Goal: Information Seeking & Learning: Learn about a topic

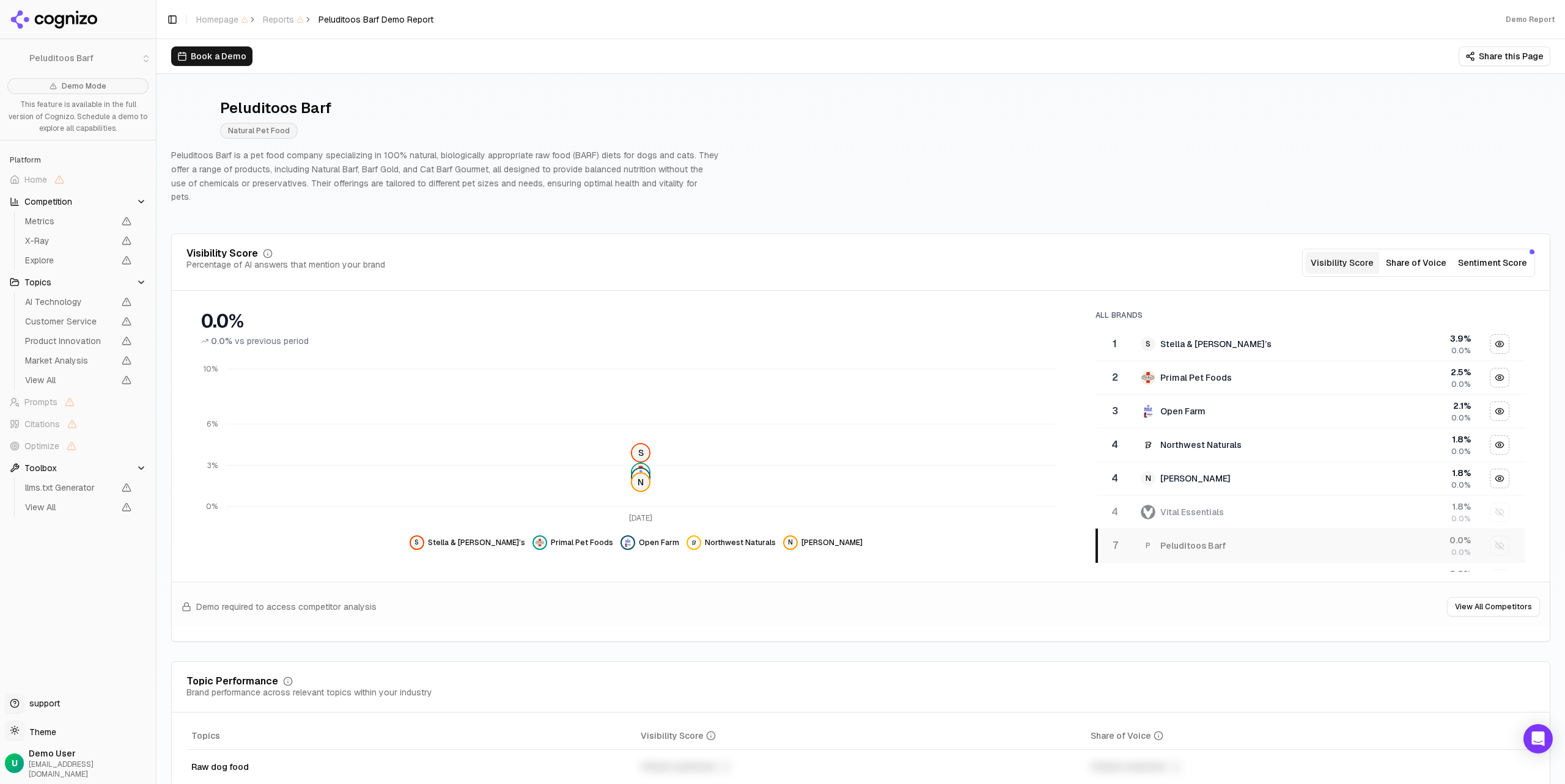
click at [738, 167] on div "Peluditoos Barf Natural Pet Food Peluditoos Barf is a pet food company speciali…" at bounding box center [860, 151] width 1379 height 125
drag, startPoint x: 215, startPoint y: 158, endPoint x: 520, endPoint y: 166, distance: 305.1
click at [489, 164] on p "Peluditoos Barf is a pet food company specializing in 100% natural, biologicall…" at bounding box center [445, 176] width 548 height 56
click at [520, 166] on p "Peluditoos Barf is a pet food company specializing in 100% natural, biologicall…" at bounding box center [445, 176] width 548 height 56
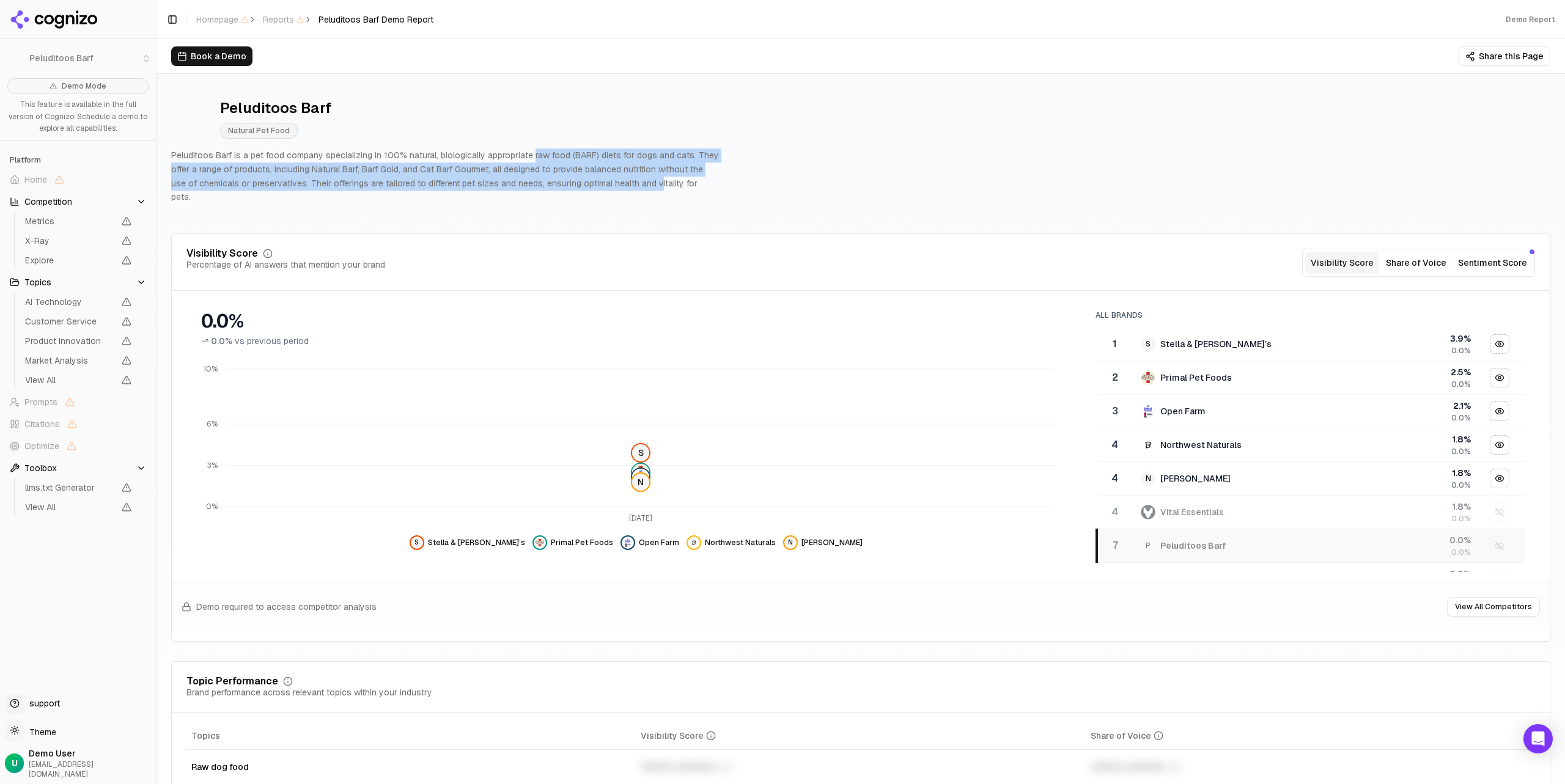
drag, startPoint x: 637, startPoint y: 182, endPoint x: 484, endPoint y: 158, distance: 154.9
click at [520, 161] on p "Peluditoos Barf is a pet food company specializing in 100% natural, biologicall…" at bounding box center [445, 176] width 548 height 56
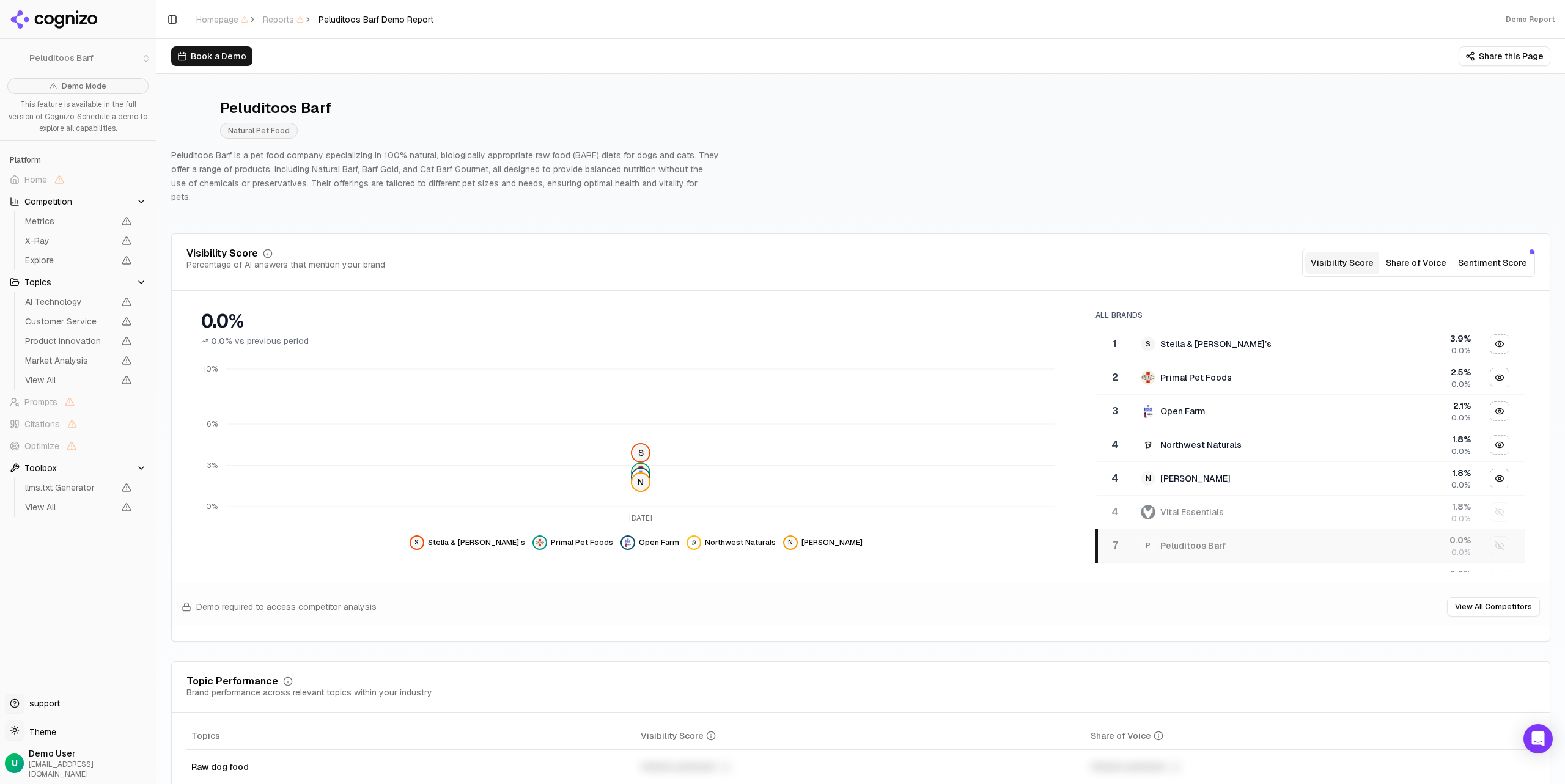
click at [467, 156] on p "Peluditoos Barf is a pet food company specializing in 100% natural, biologicall…" at bounding box center [445, 176] width 548 height 56
drag, startPoint x: 195, startPoint y: 262, endPoint x: 307, endPoint y: 316, distance: 124.3
click at [305, 316] on div "Visibility Score Percentage of AI answers that mention your brand Visibility Sc…" at bounding box center [860, 437] width 1379 height 408
click at [307, 316] on div "0.0%" at bounding box center [636, 321] width 870 height 22
drag, startPoint x: 228, startPoint y: 312, endPoint x: 357, endPoint y: 345, distance: 133.2
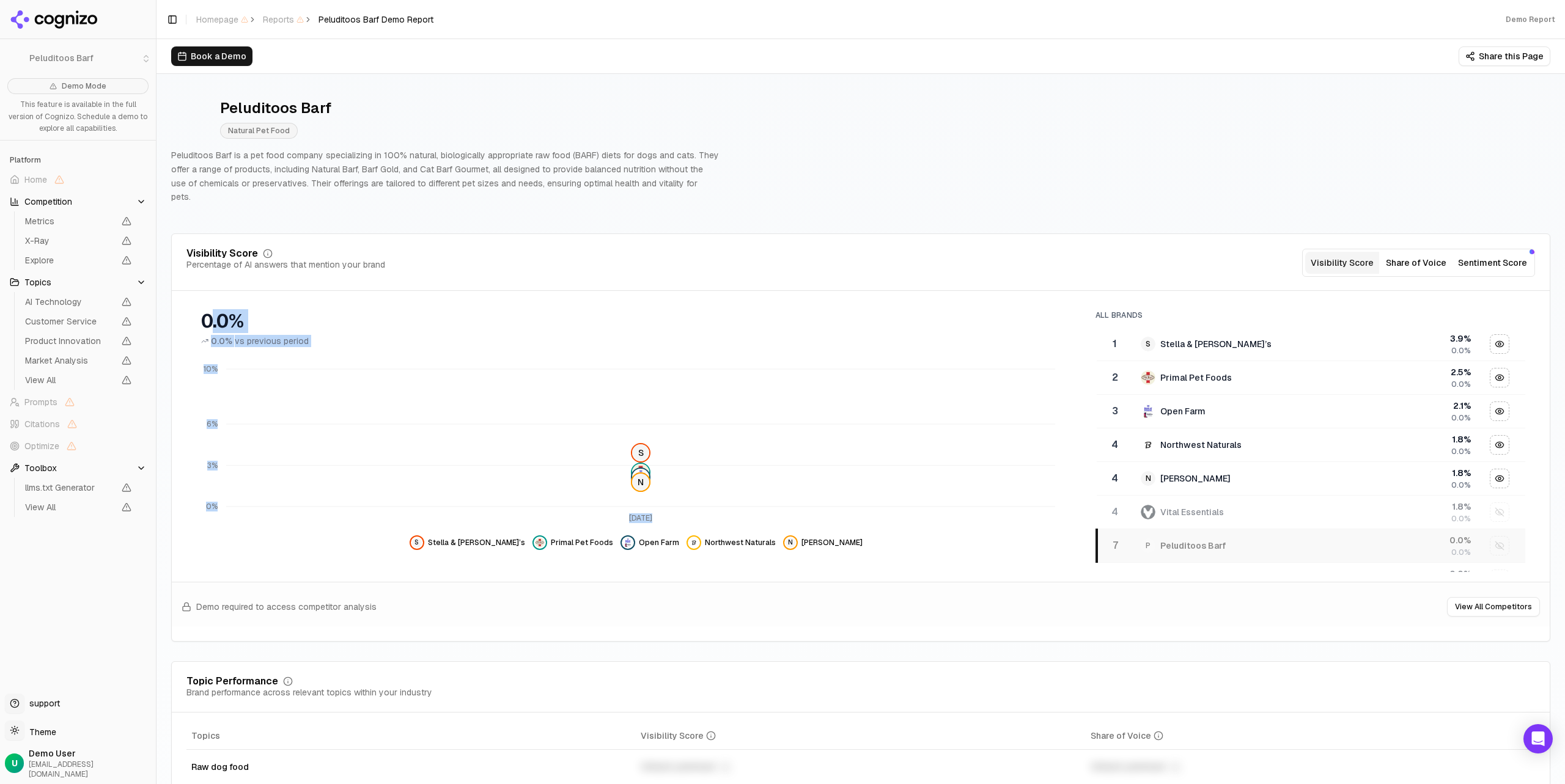
click at [357, 345] on div "0.0% 0.0% vs previous period Jul 27 0% 3% 6% 10% S N S Stella & Chewy’s Primal …" at bounding box center [636, 425] width 899 height 249
click at [357, 357] on icon "Jul 27 0% 3% 6% 10% S N" at bounding box center [633, 443] width 893 height 171
drag, startPoint x: 312, startPoint y: 328, endPoint x: 195, endPoint y: 303, distance: 119.6
click at [211, 314] on div "0.0% 0.0% vs previous period Jul 27 0% 3% 6% 10% S N S Stella & Chewy’s Primal …" at bounding box center [636, 425] width 899 height 249
click at [195, 303] on div "0.0% 0.0% vs previous period" at bounding box center [636, 324] width 899 height 47
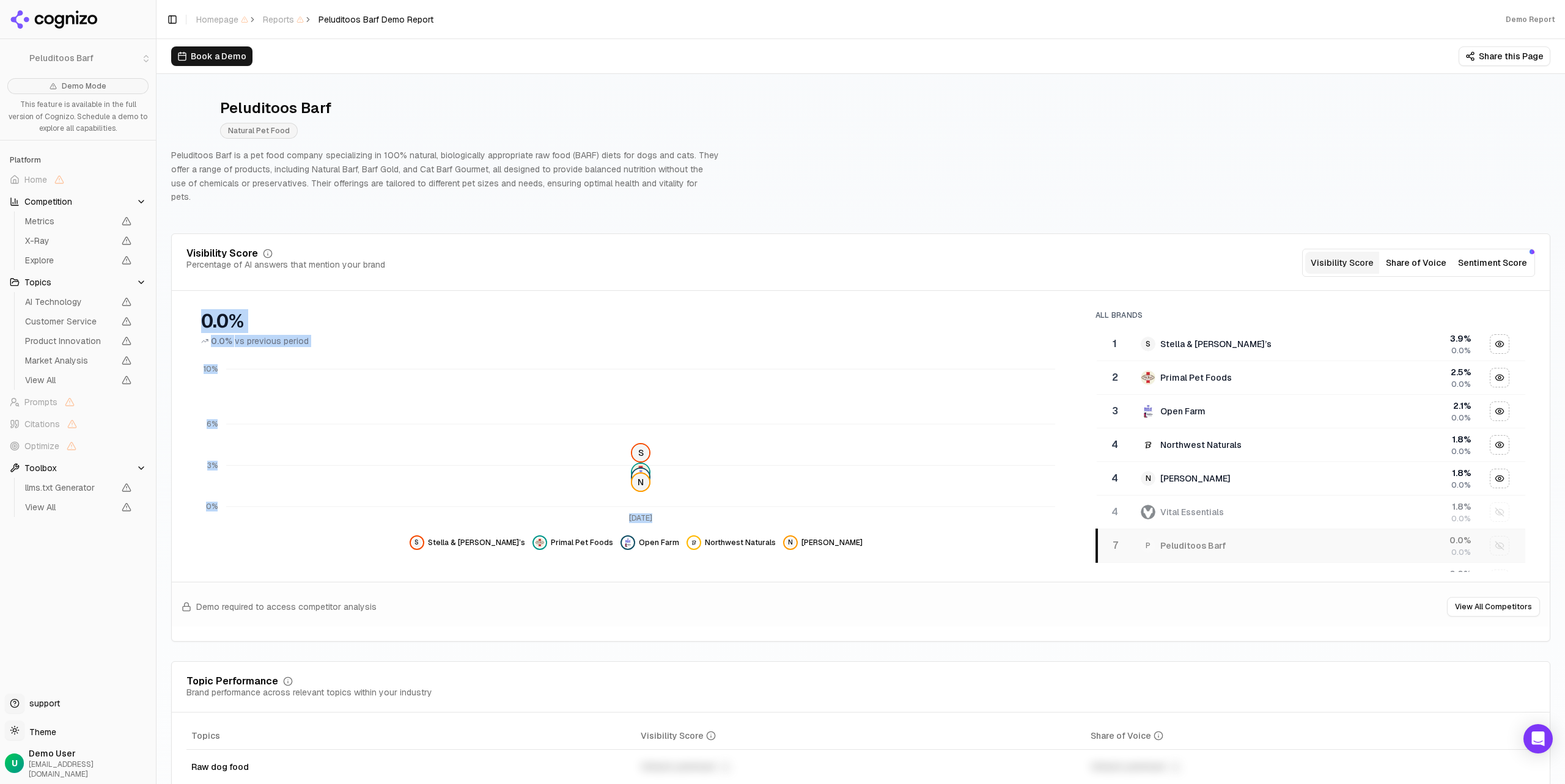
drag, startPoint x: 218, startPoint y: 305, endPoint x: 329, endPoint y: 334, distance: 114.7
click at [329, 334] on div "0.0% 0.0% vs previous period Jul 27 0% 3% 6% 10% S N S Stella & Chewy’s Primal …" at bounding box center [636, 425] width 899 height 249
click at [1414, 252] on button "Share of Voice" at bounding box center [1416, 262] width 74 height 22
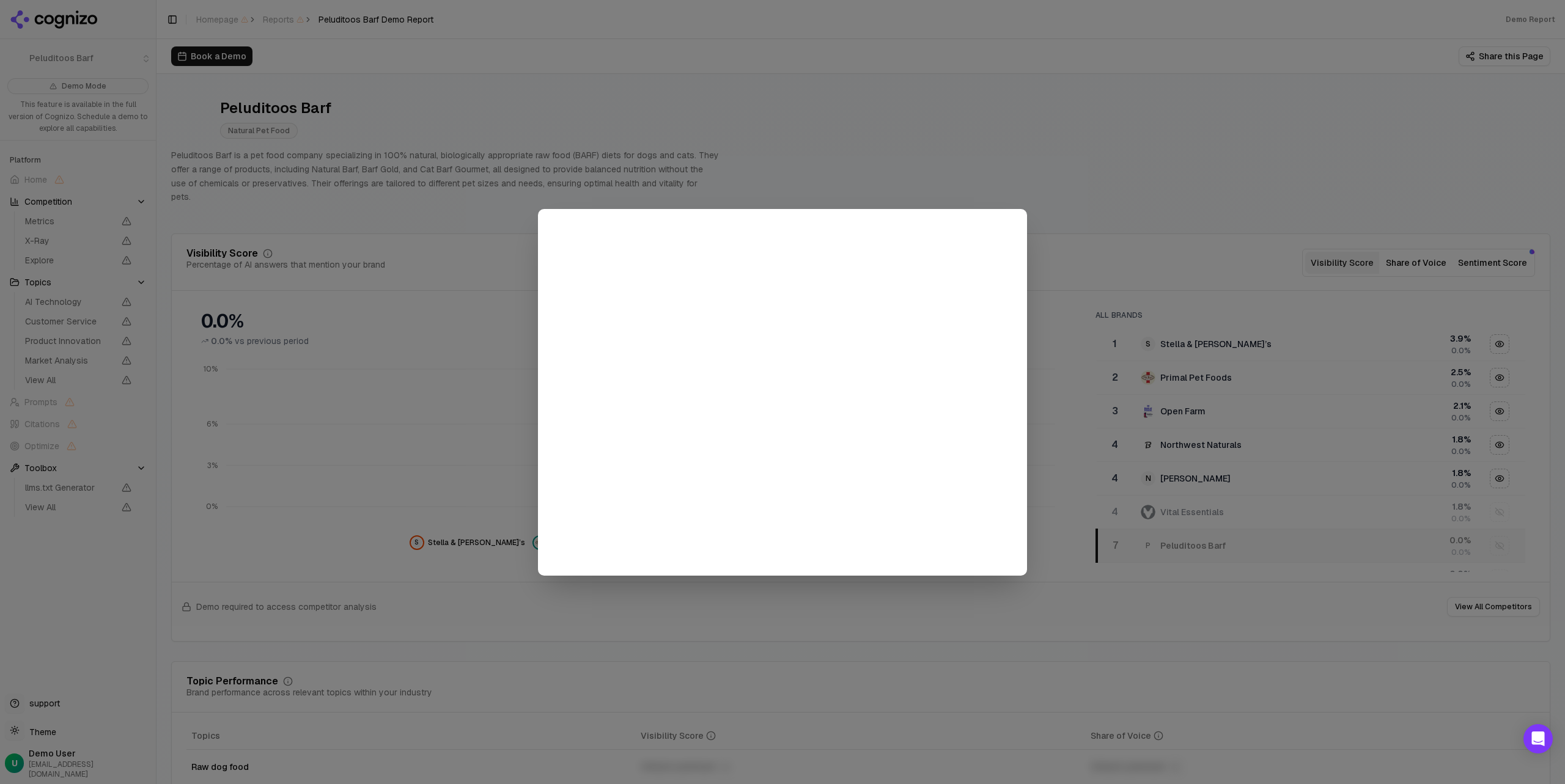
click at [978, 188] on div at bounding box center [782, 392] width 1565 height 784
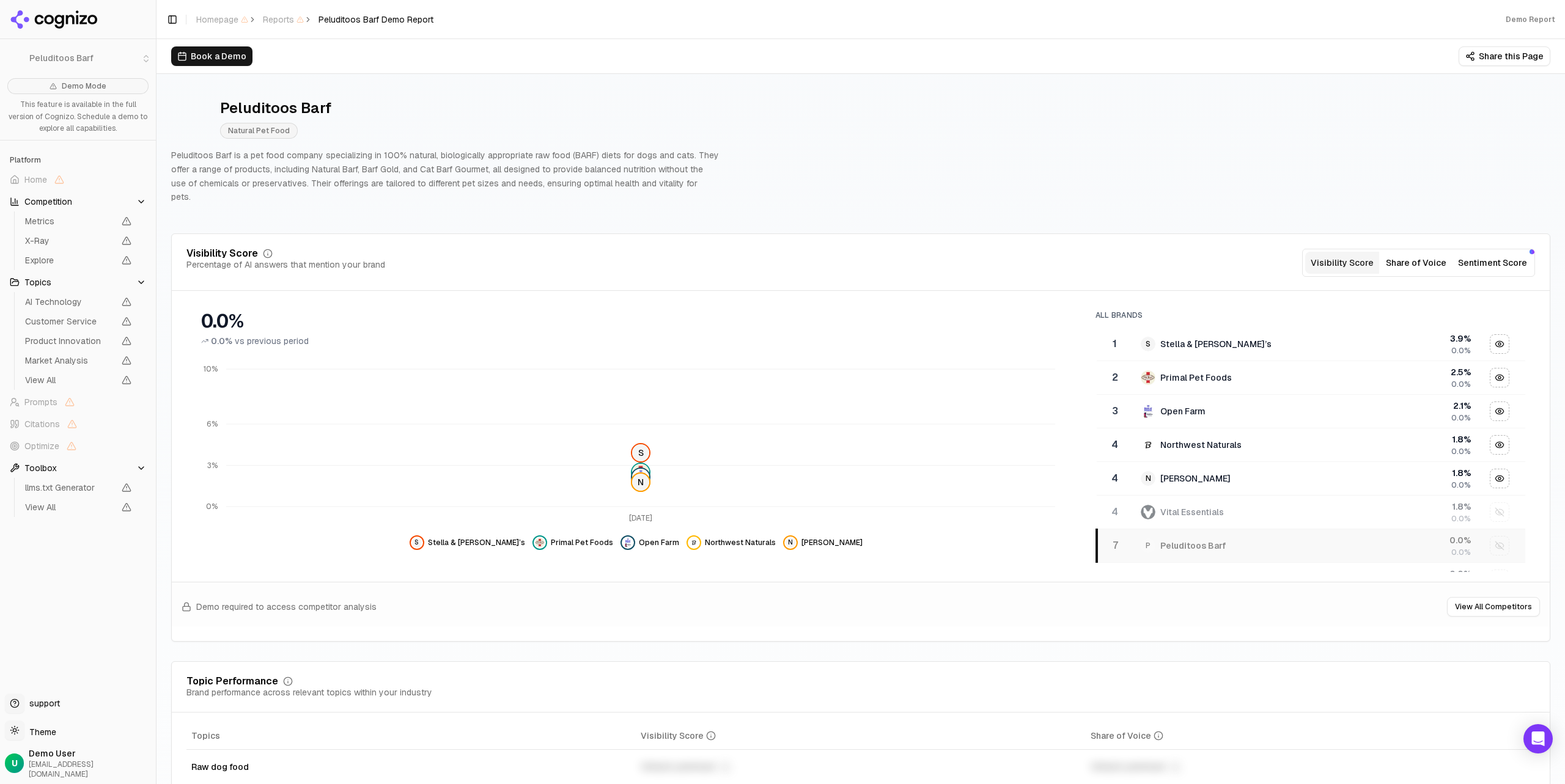
click at [1489, 252] on button "Sentiment Score" at bounding box center [1492, 262] width 79 height 22
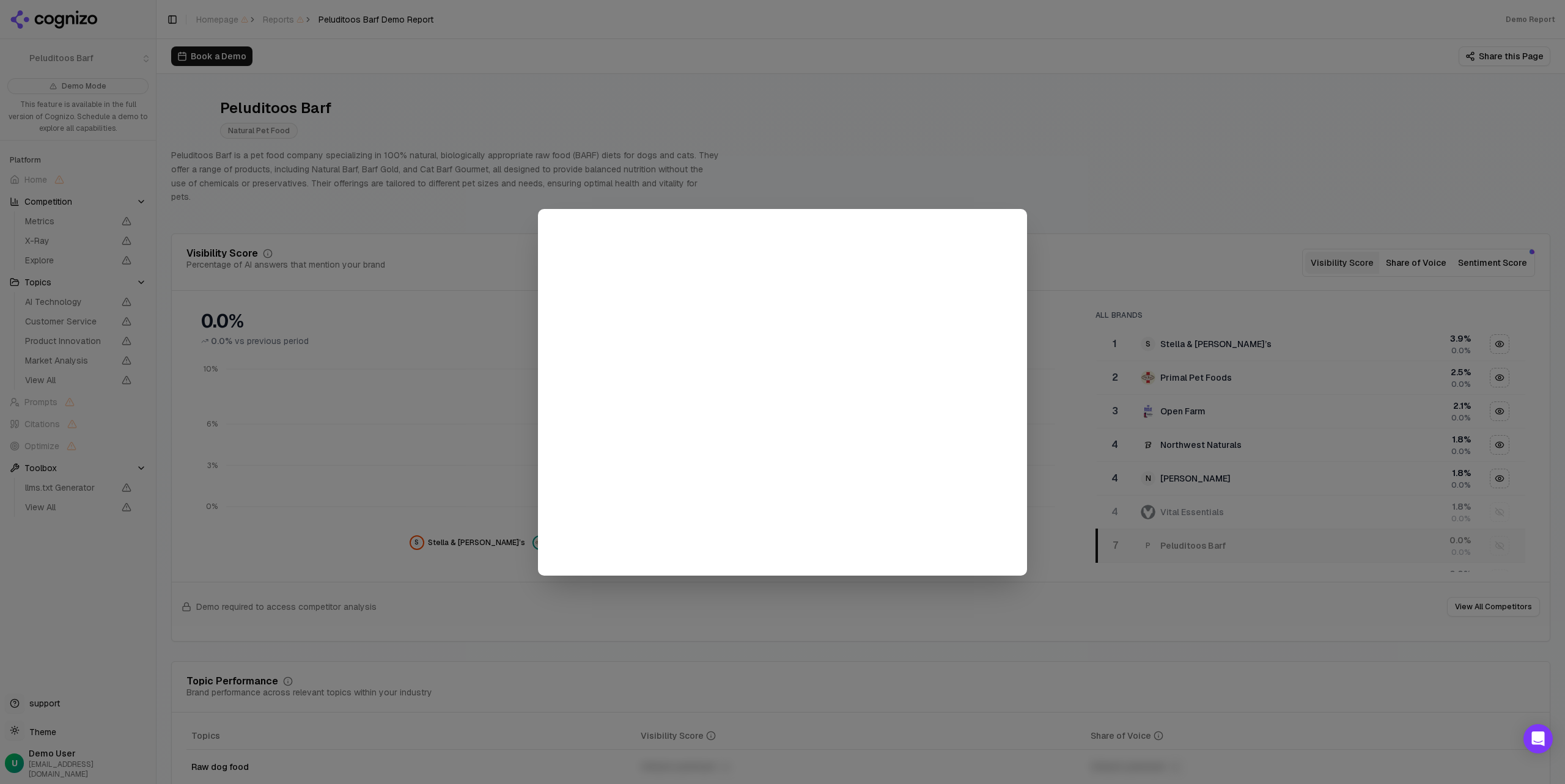
click at [1109, 184] on div at bounding box center [782, 392] width 1565 height 784
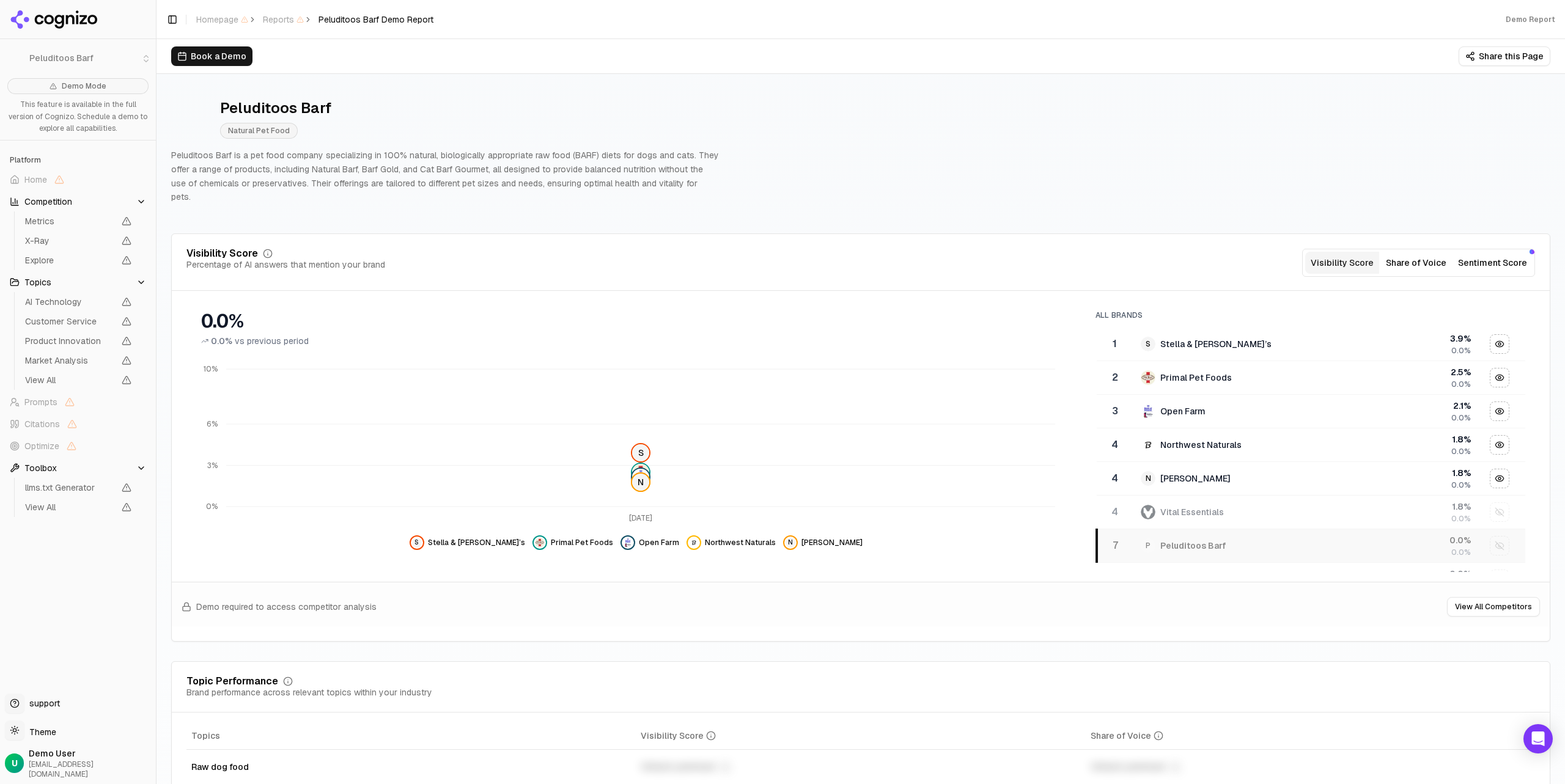
click at [823, 233] on div "Visibility Score Percentage of AI answers that mention your brand Visibility Sc…" at bounding box center [860, 437] width 1379 height 408
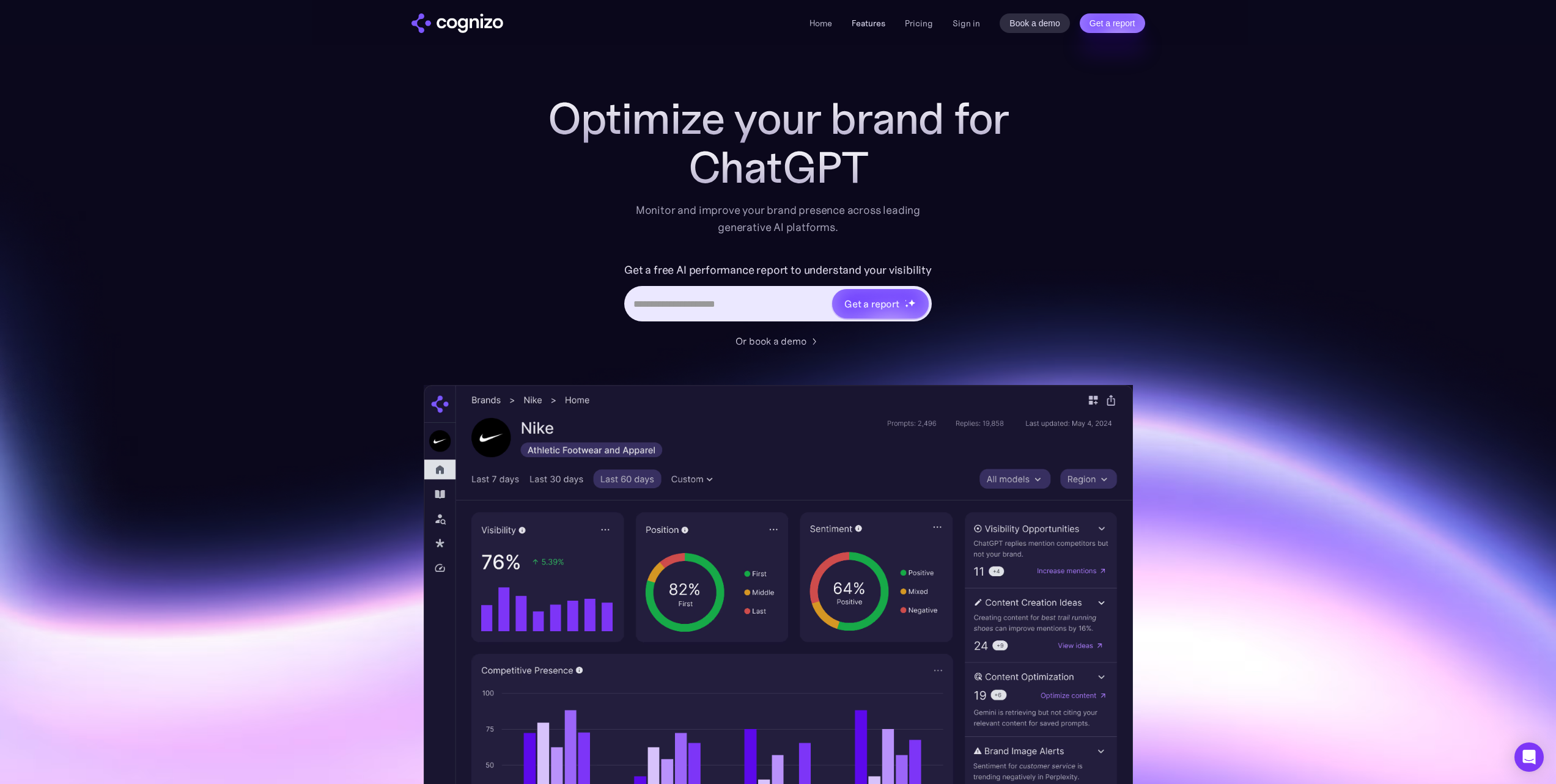
click at [885, 24] on link "Features" at bounding box center [869, 24] width 34 height 11
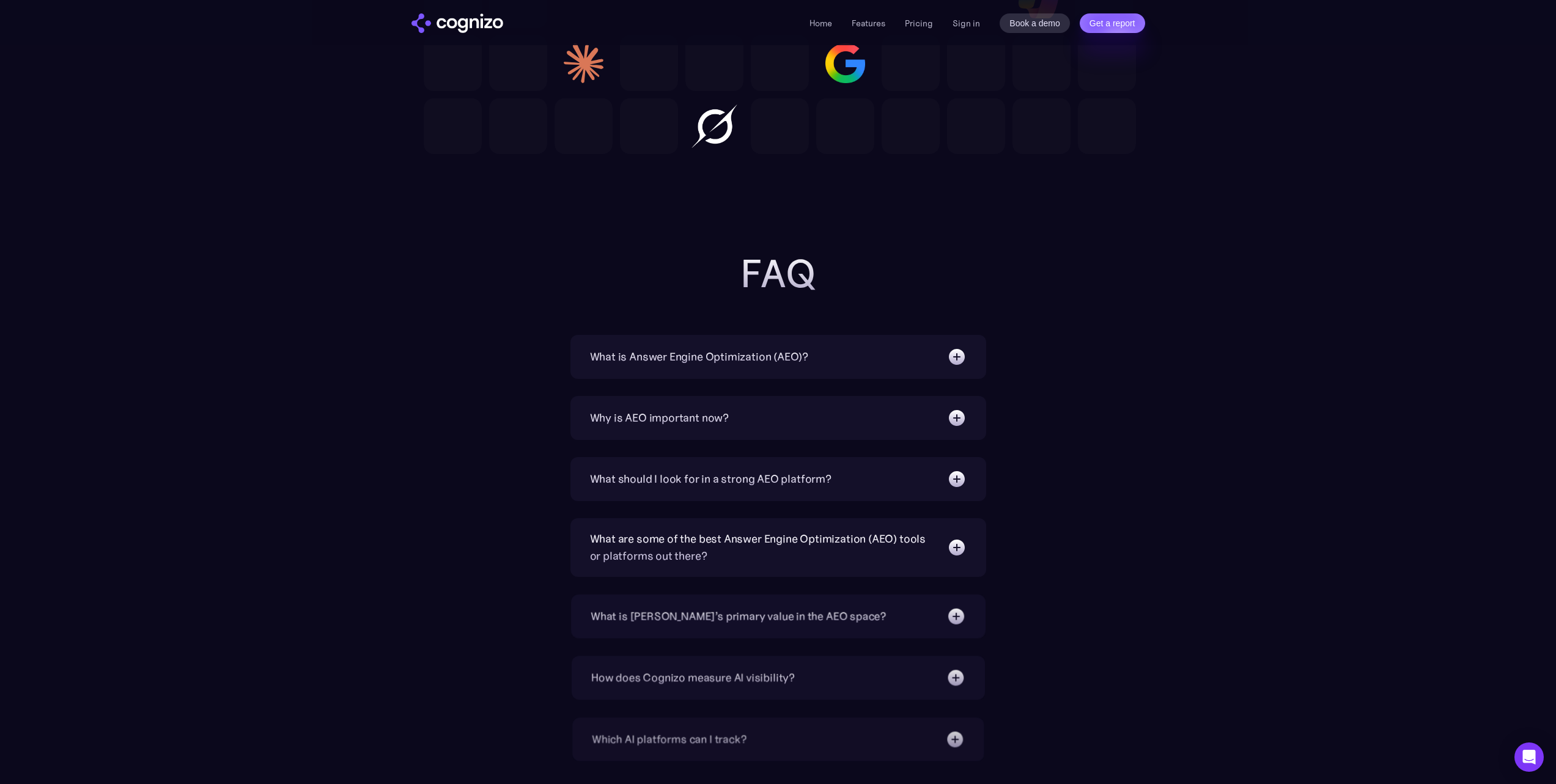
scroll to position [3701, 0]
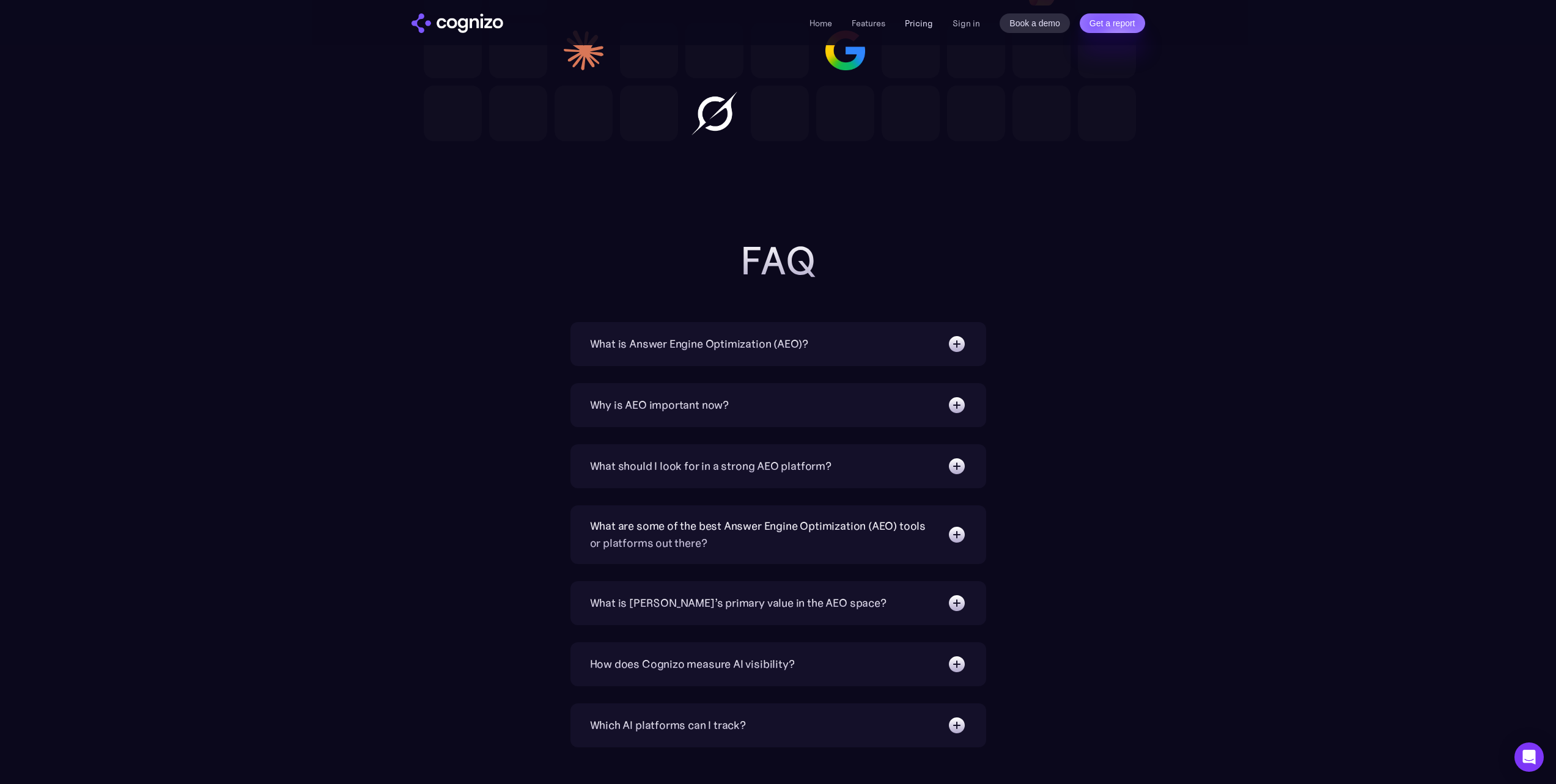
click at [916, 26] on link "Pricing" at bounding box center [919, 24] width 28 height 11
